Goal: Information Seeking & Learning: Learn about a topic

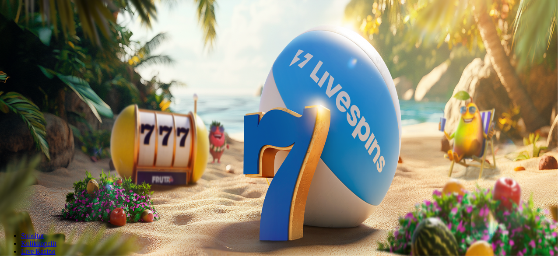
click at [50, 35] on span "Kirjaudu" at bounding box center [60, 31] width 21 height 7
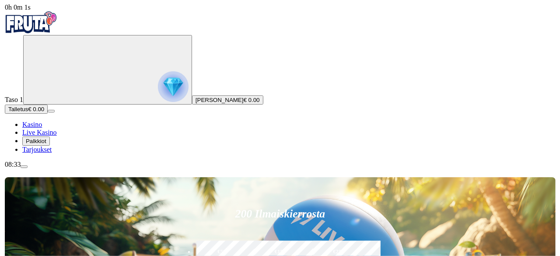
scroll to position [77, 0]
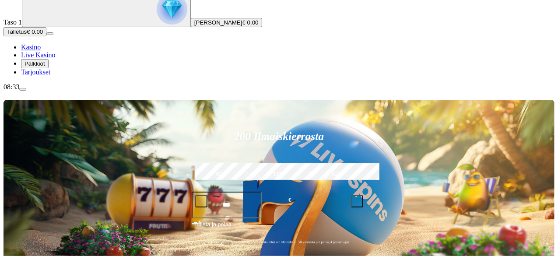
click at [57, 91] on div "08:33" at bounding box center [278, 87] width 551 height 8
click at [49, 68] on button "Palkkiot" at bounding box center [35, 63] width 28 height 9
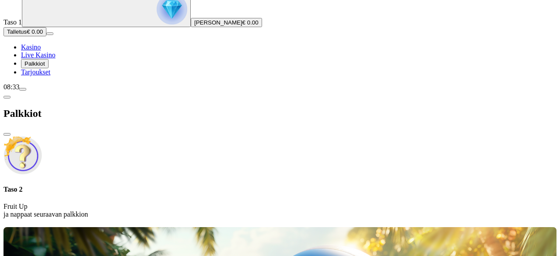
click at [200, 185] on h4 "Taso 2" at bounding box center [279, 189] width 553 height 8
click at [23, 89] on span "menu icon" at bounding box center [23, 89] width 0 height 0
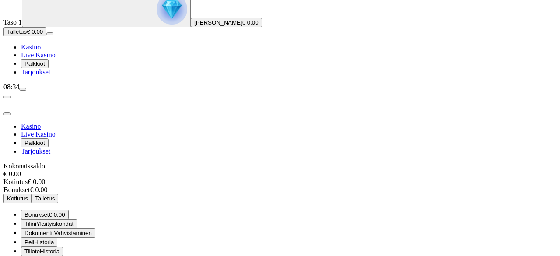
scroll to position [50, 0]
click at [50, 91] on div "08:34" at bounding box center [279, 87] width 553 height 8
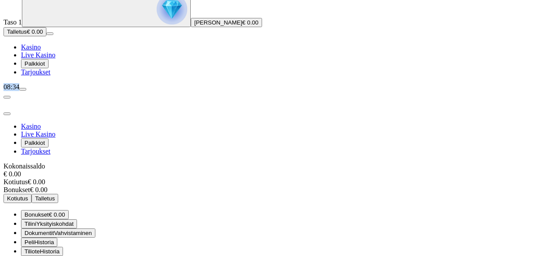
click at [45, 67] on span "Palkkiot" at bounding box center [34, 63] width 21 height 7
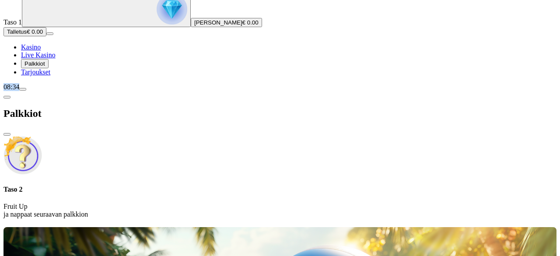
click at [45, 67] on span "Palkkiot" at bounding box center [34, 63] width 21 height 7
